Goal: Task Accomplishment & Management: Use online tool/utility

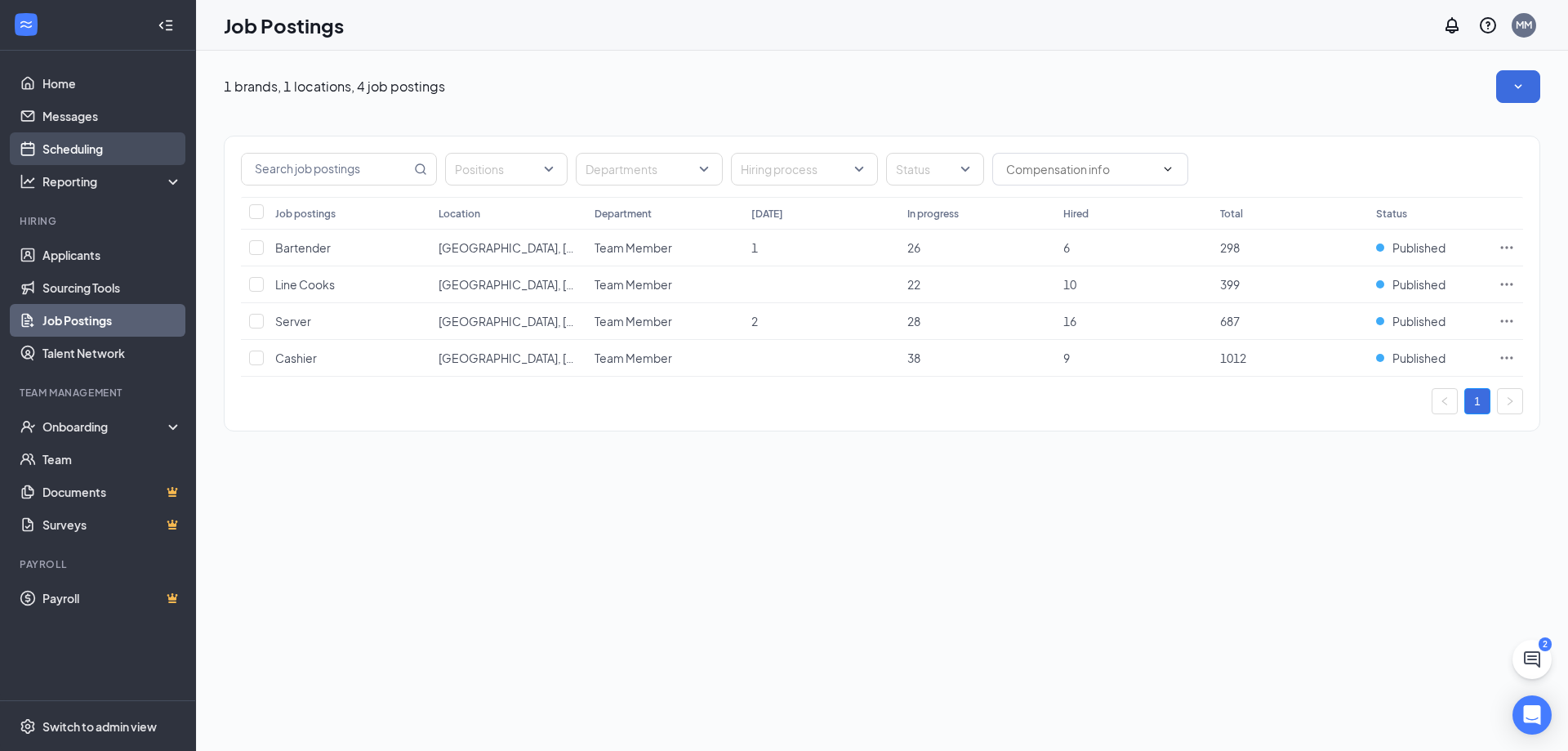
click at [101, 155] on link "Scheduling" at bounding box center [112, 149] width 139 height 33
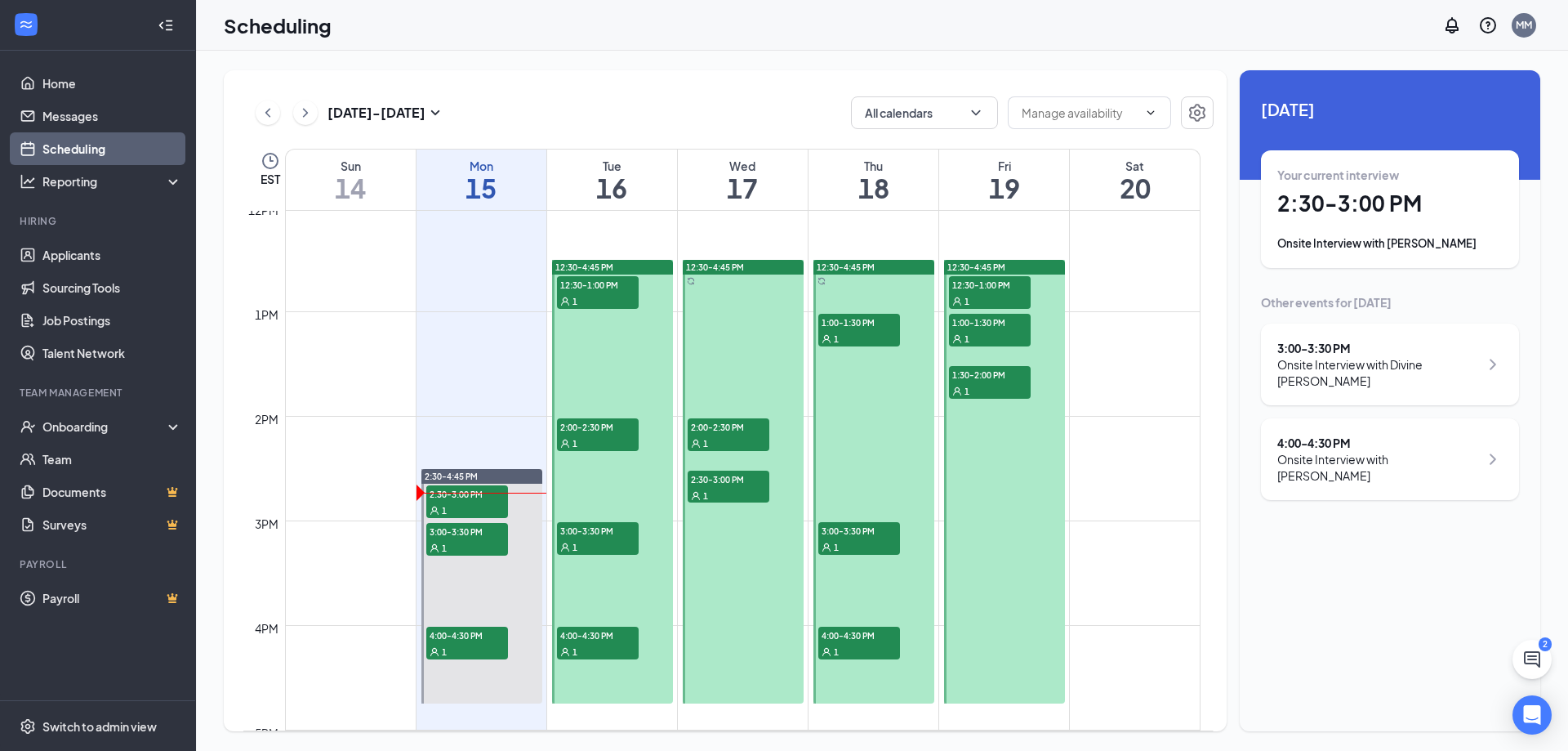
scroll to position [1293, 0]
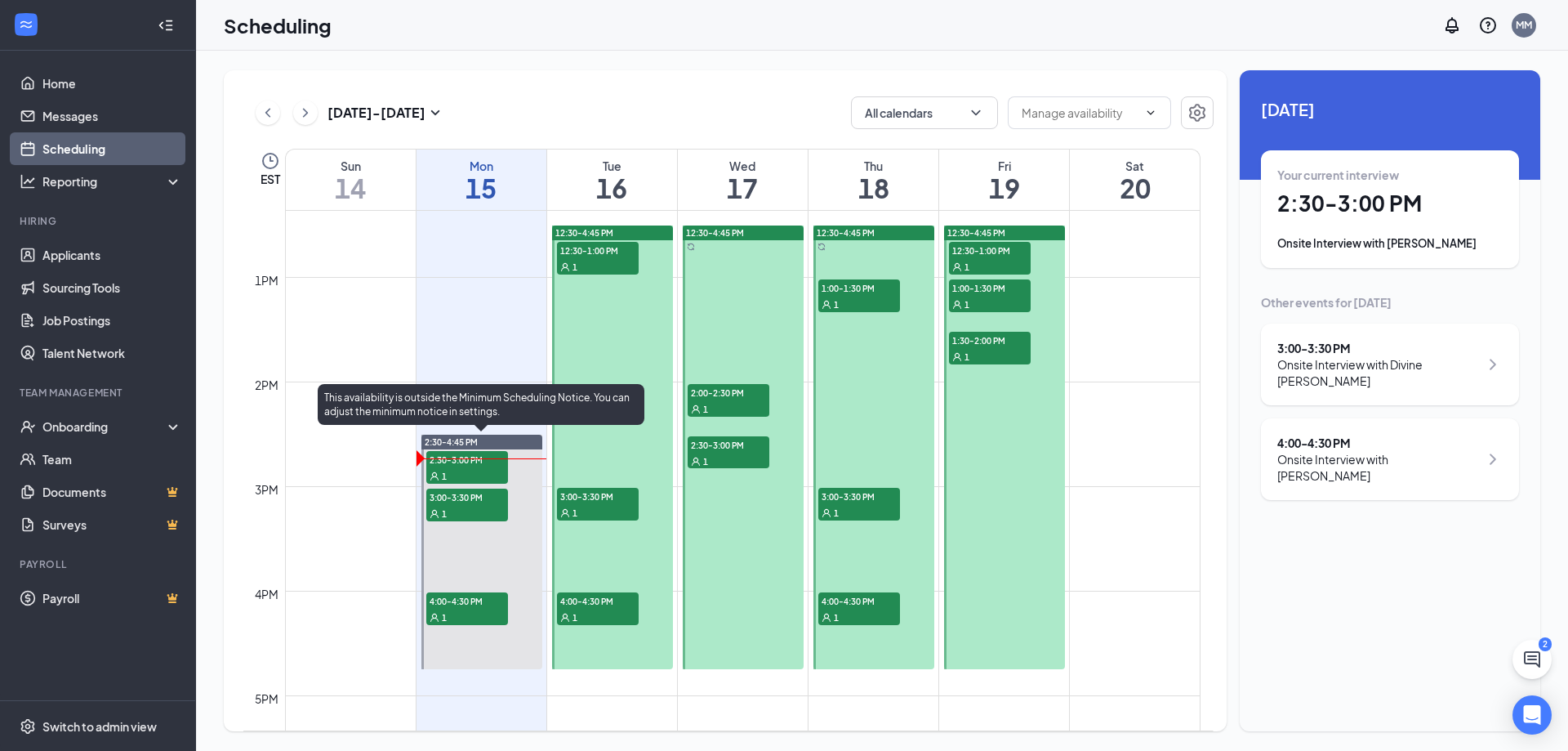
click at [485, 467] on div "1" at bounding box center [467, 475] width 82 height 17
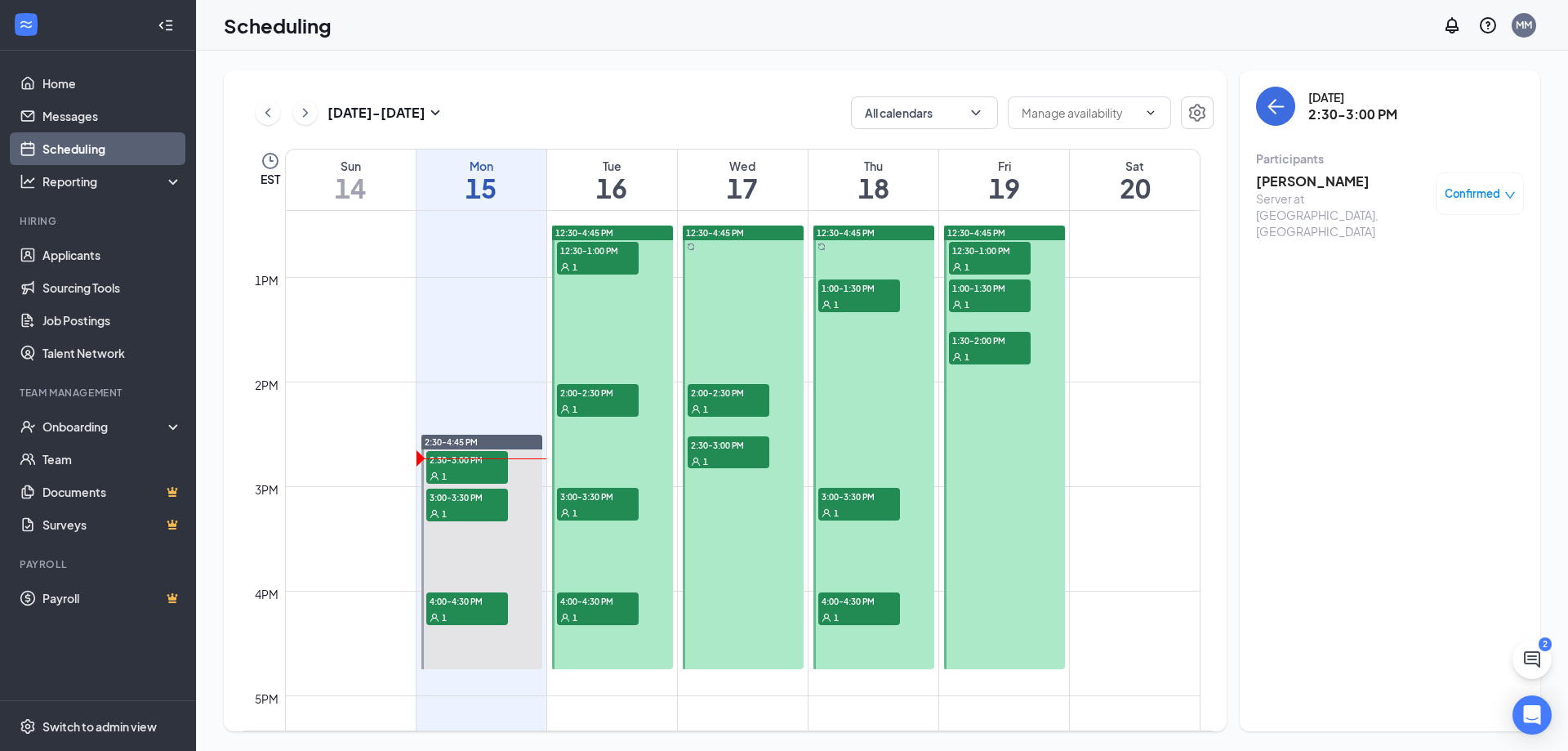
click at [1294, 185] on h3 "[PERSON_NAME]" at bounding box center [1342, 182] width 171 height 18
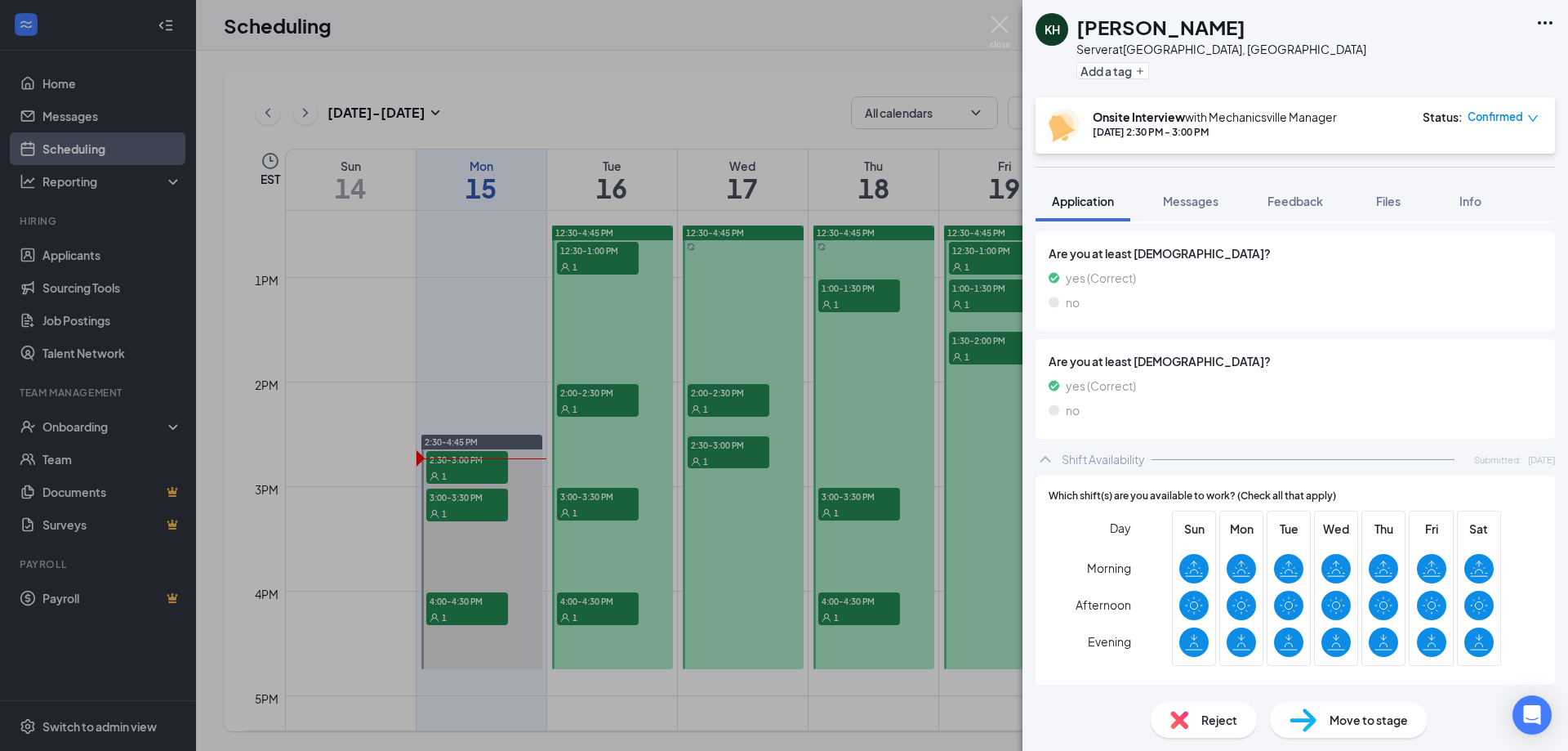
scroll to position [436, 0]
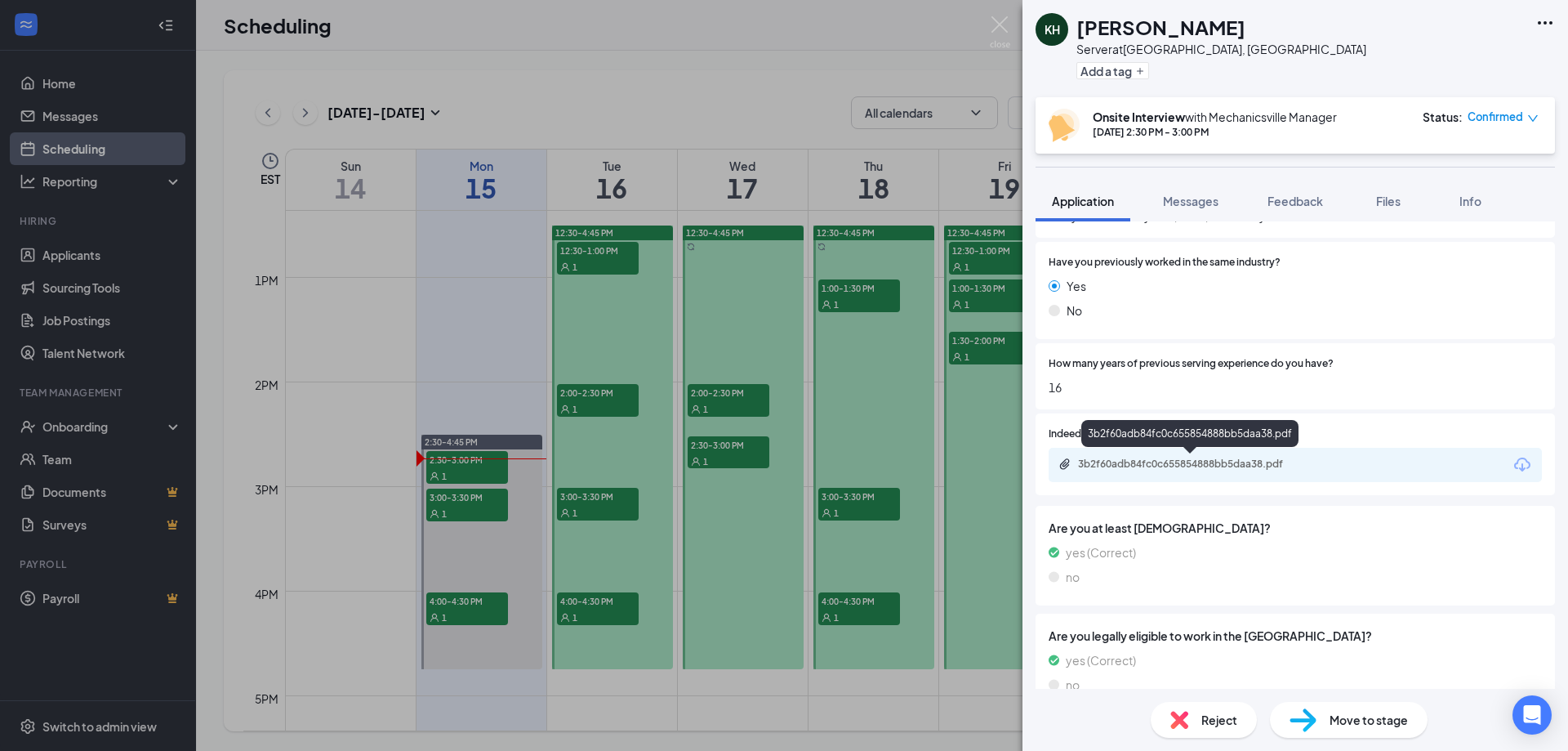
click at [1214, 460] on div "3b2f60adb84fc0c655854888bb5daa38.pdf" at bounding box center [1192, 464] width 228 height 13
click at [997, 24] on img at bounding box center [999, 32] width 20 height 32
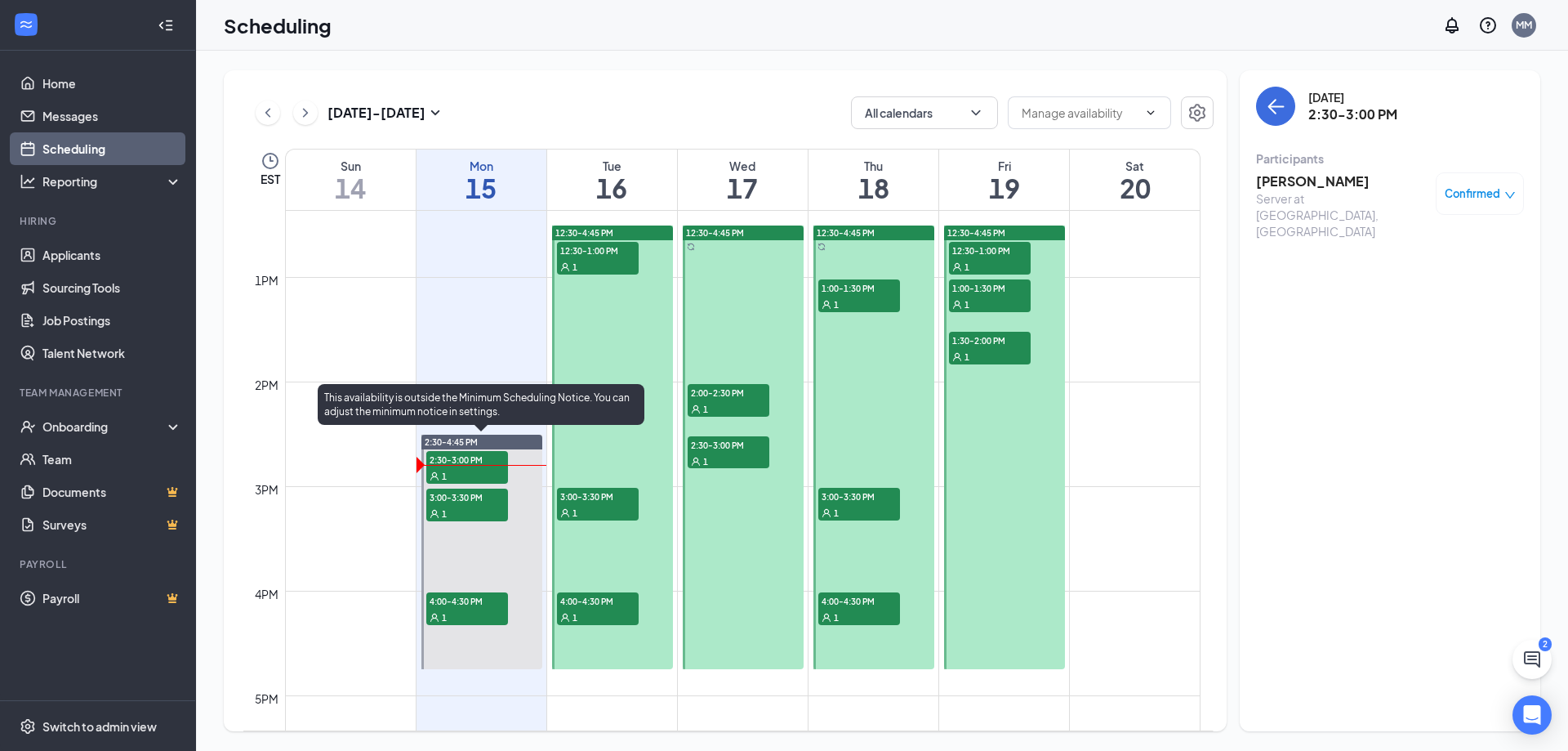
click at [456, 503] on span "3:00-3:30 PM" at bounding box center [467, 497] width 82 height 17
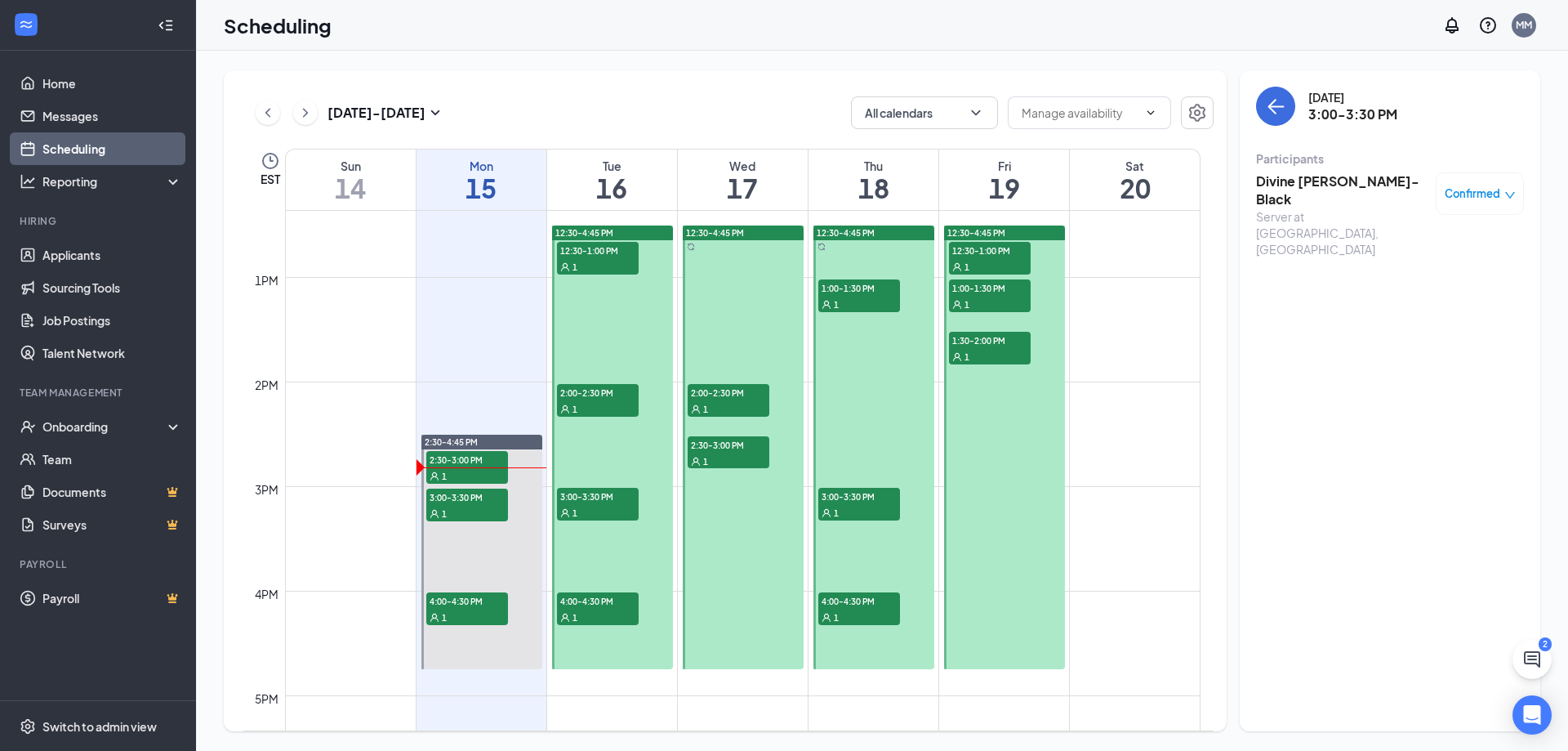
click at [1334, 182] on h3 "Divine [PERSON_NAME]-Black" at bounding box center [1342, 190] width 171 height 36
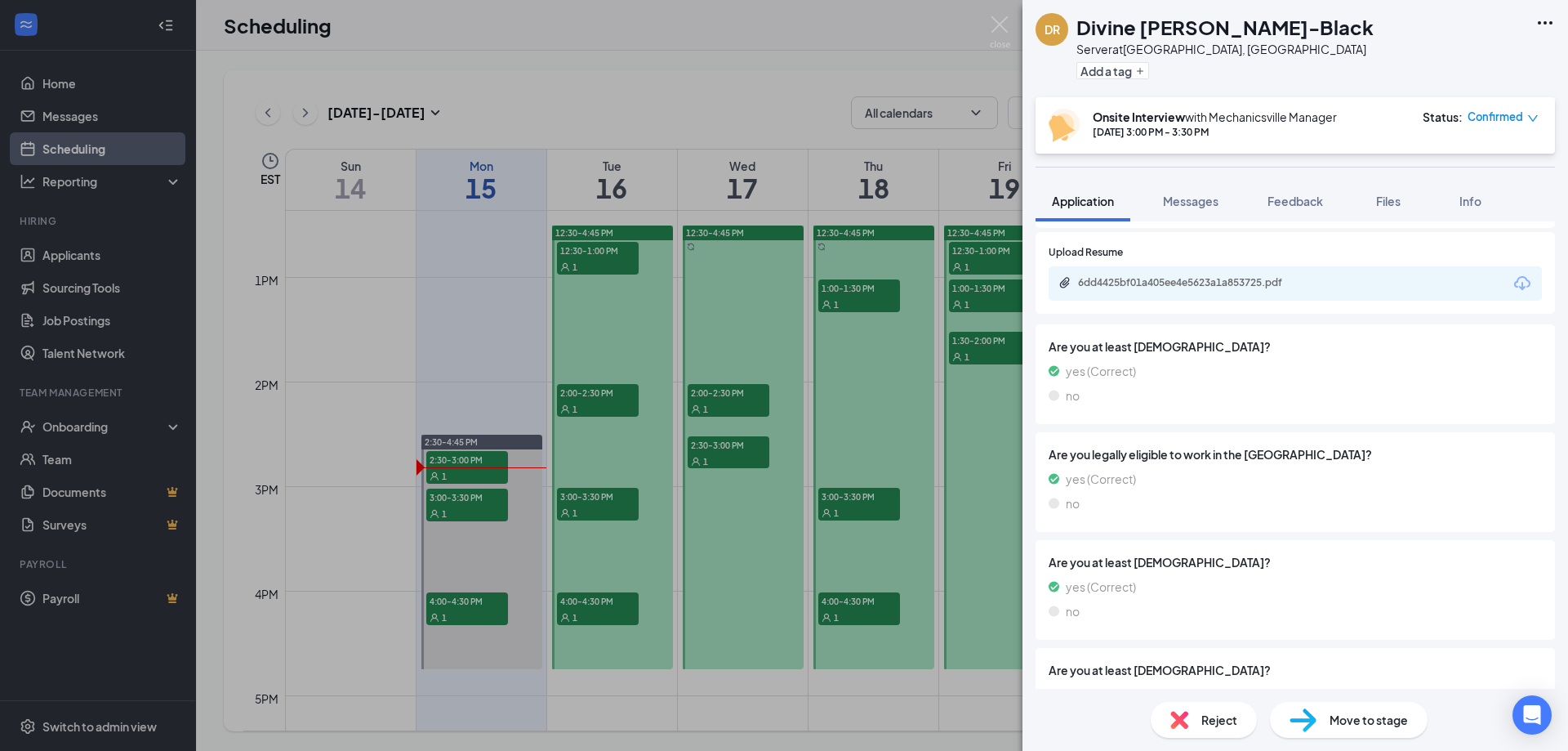
scroll to position [519, 0]
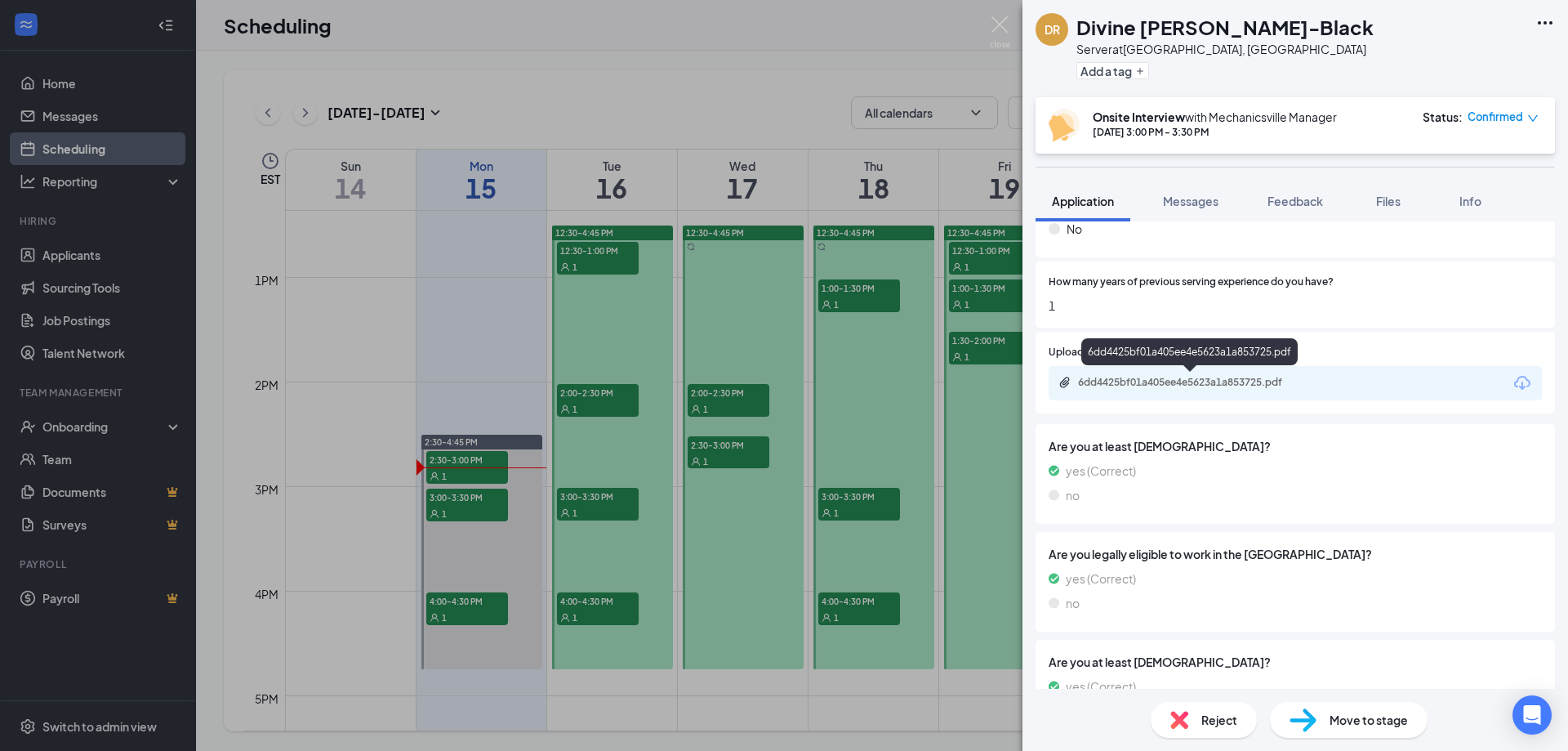
click at [1182, 388] on div "6dd4425bf01a405ee4e5623a1a853725.pdf" at bounding box center [1192, 382] width 228 height 13
click at [999, 28] on img at bounding box center [999, 32] width 20 height 32
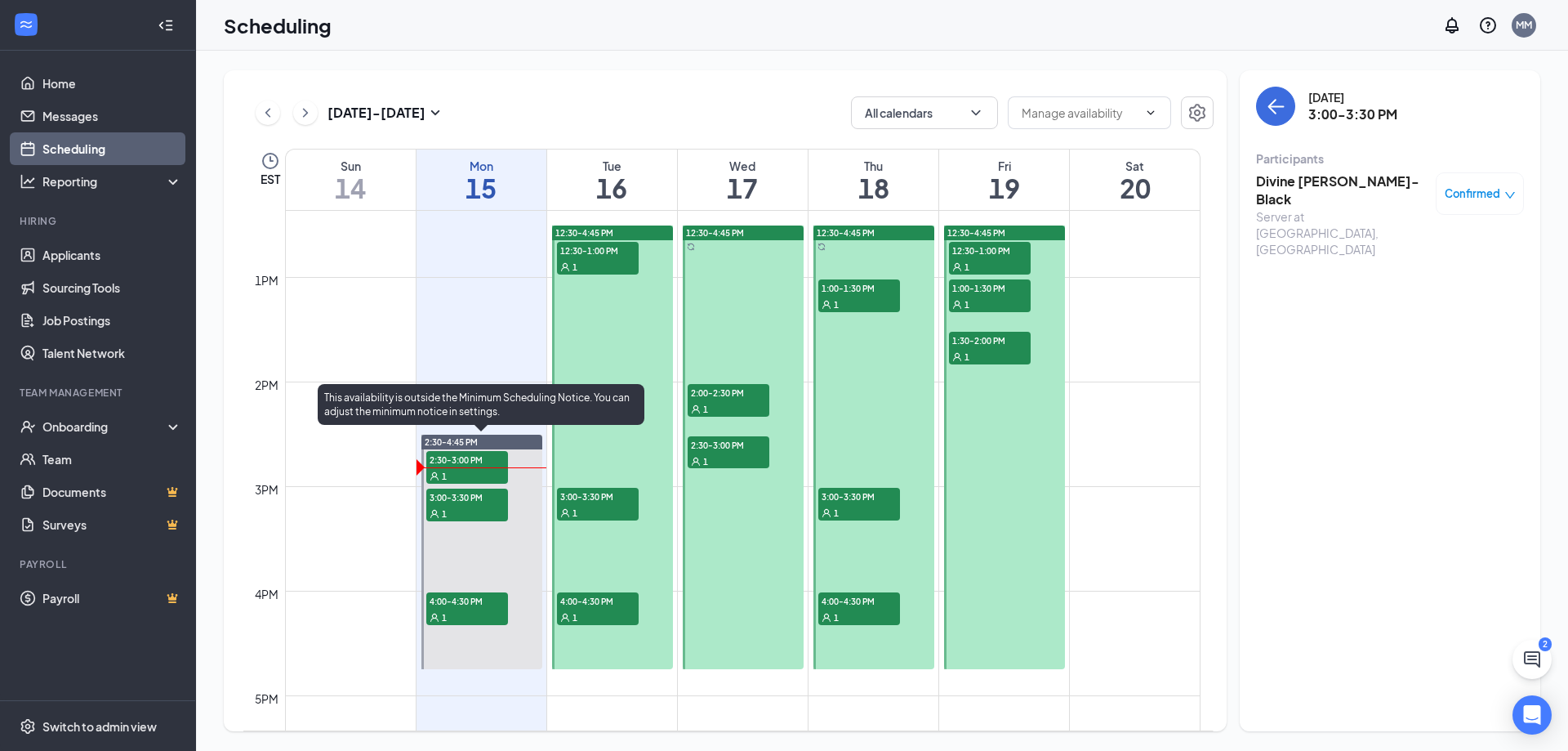
click at [480, 505] on div "1" at bounding box center [467, 513] width 82 height 17
click at [469, 453] on span "2:30-3:00 PM" at bounding box center [467, 459] width 82 height 17
click at [491, 482] on div "1" at bounding box center [467, 475] width 82 height 17
click at [487, 501] on span "3:00-3:30 PM" at bounding box center [467, 497] width 82 height 17
click at [481, 454] on span "2:30-3:00 PM" at bounding box center [467, 459] width 82 height 17
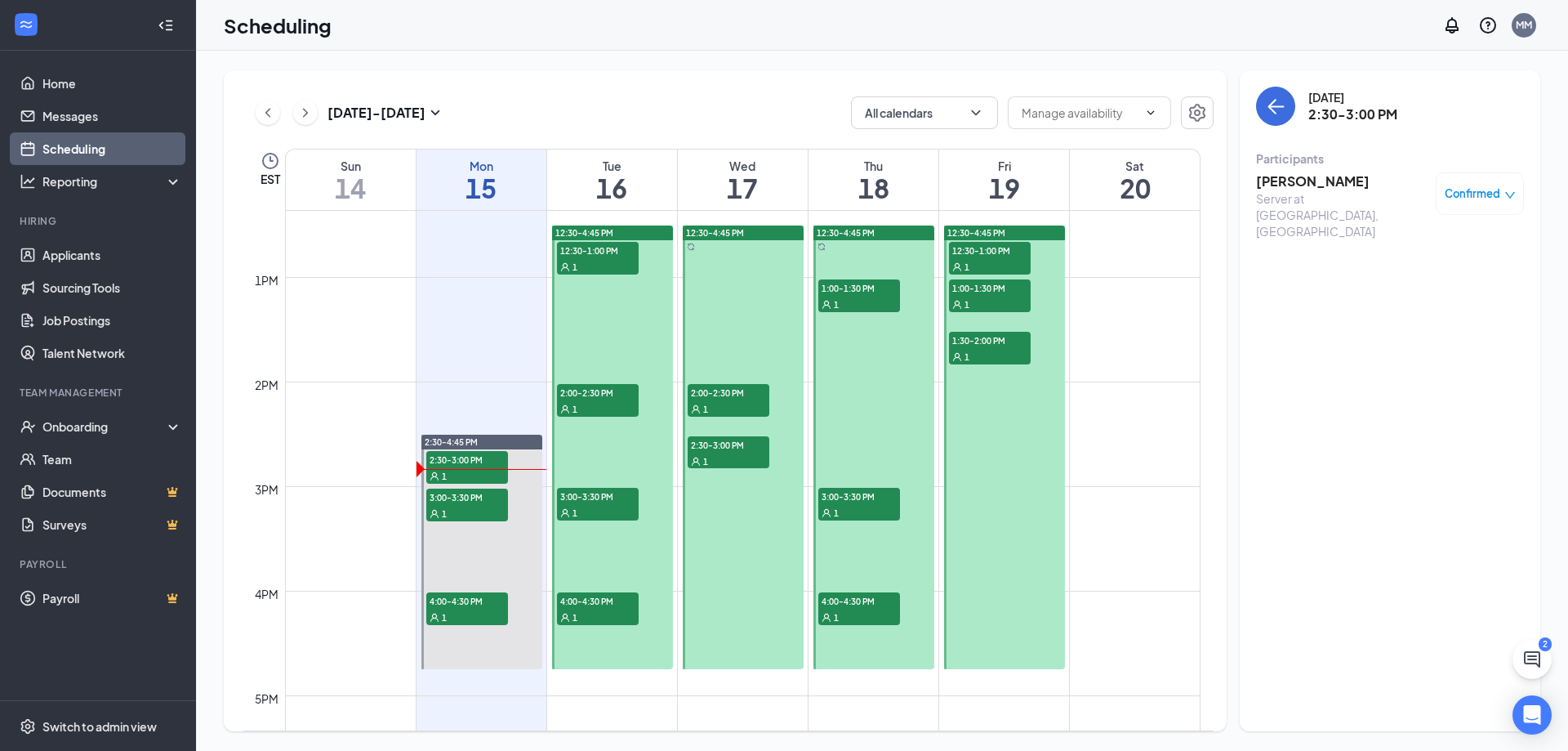
click at [1478, 187] on span "Confirmed" at bounding box center [1473, 193] width 56 height 17
click at [1409, 298] on span "Mark as no-show" at bounding box center [1431, 303] width 91 height 18
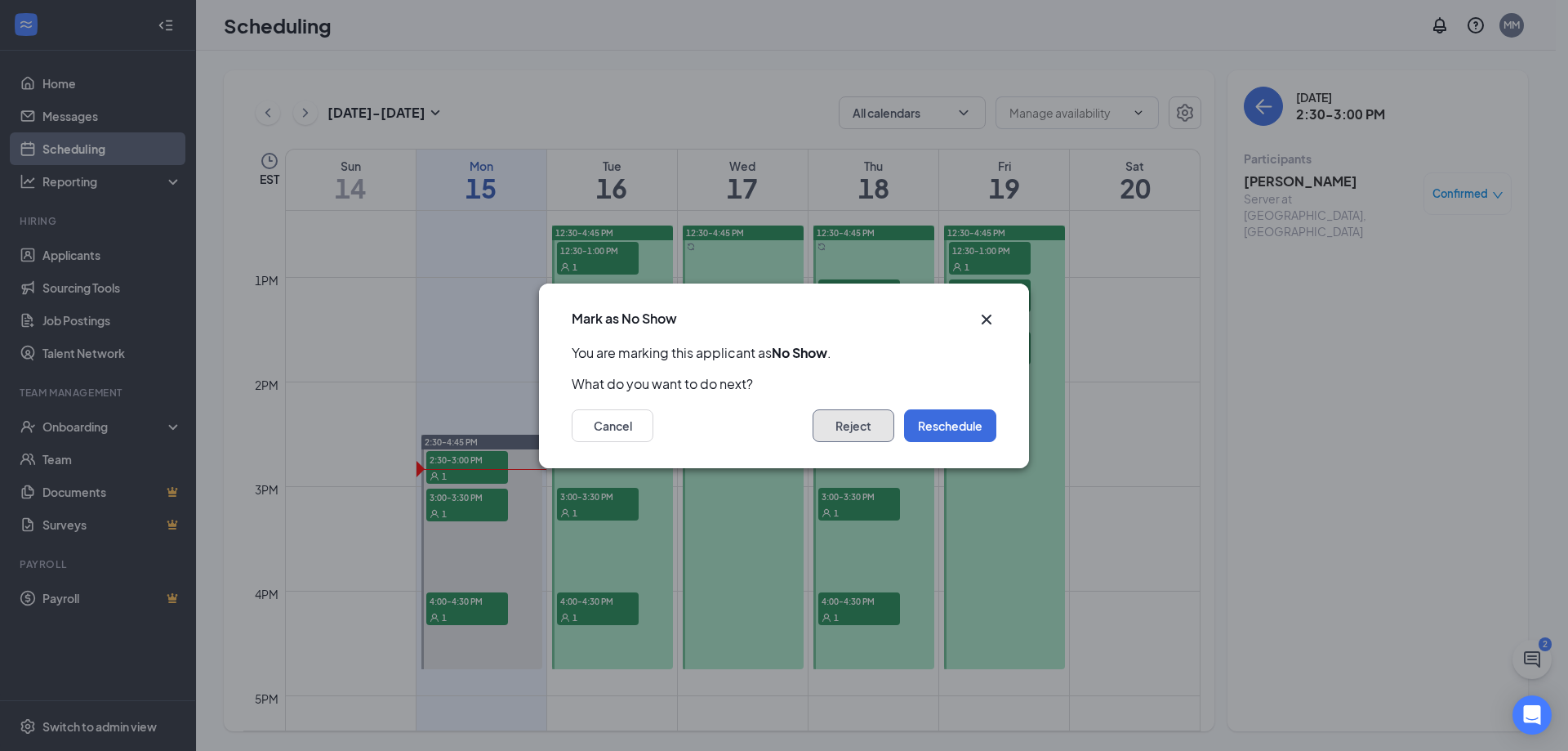
click at [863, 417] on button "Reject" at bounding box center [853, 425] width 82 height 33
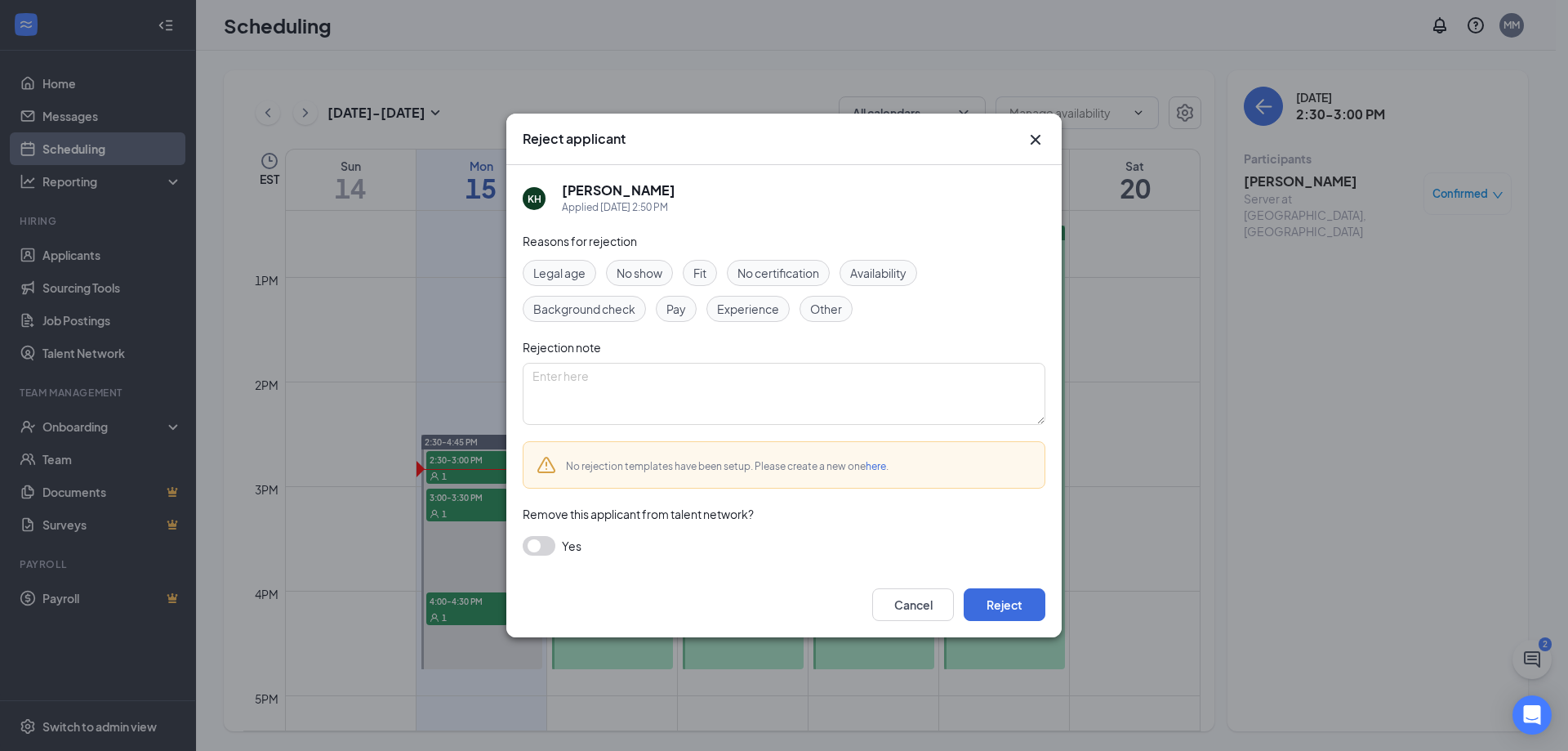
click at [656, 275] on span "No show" at bounding box center [639, 273] width 46 height 18
click at [989, 609] on button "Reject" at bounding box center [1004, 604] width 82 height 33
